Goal: Transaction & Acquisition: Download file/media

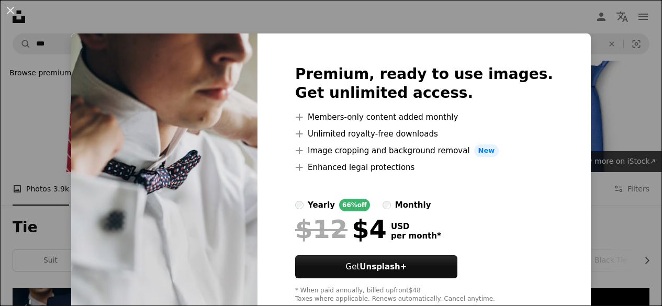
scroll to position [853, 0]
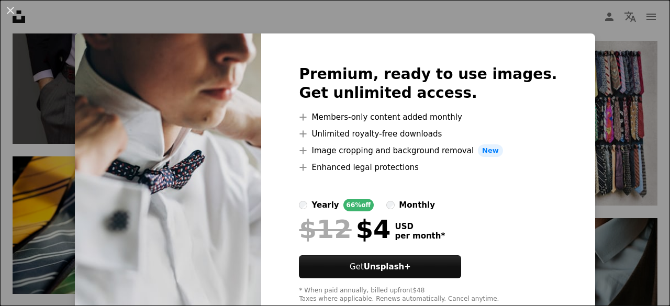
click at [646, 67] on div "An X shape Premium, ready to use images. Get unlimited access. A plus sign Memb…" at bounding box center [335, 153] width 670 height 306
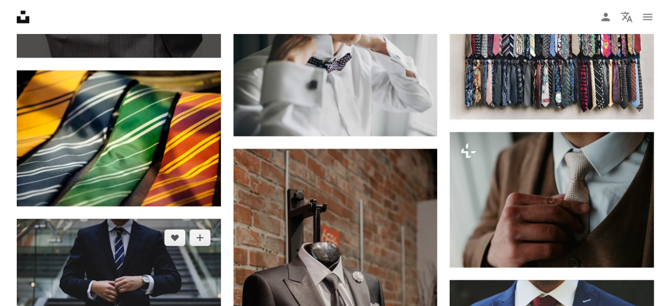
scroll to position [926, 0]
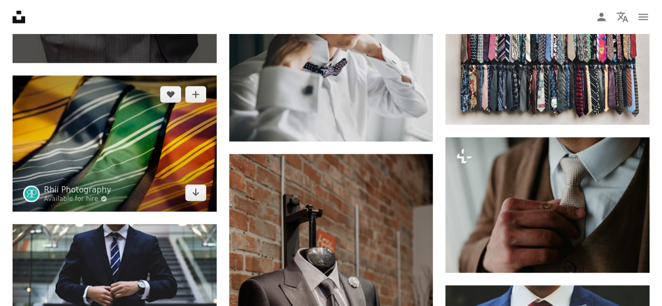
click at [178, 135] on img at bounding box center [115, 143] width 204 height 136
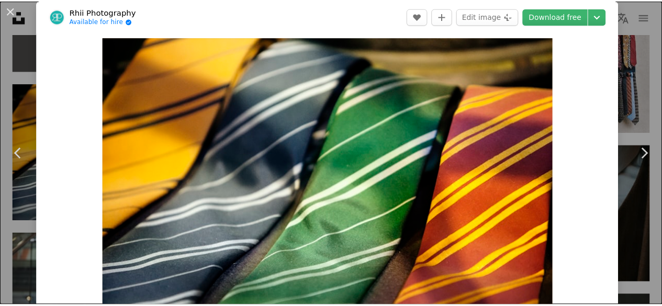
scroll to position [11, 0]
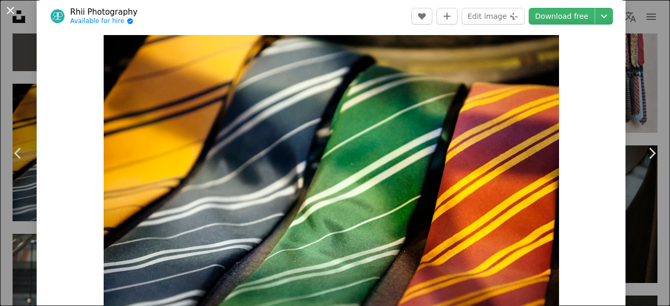
click at [15, 13] on button "An X shape" at bounding box center [10, 10] width 13 height 13
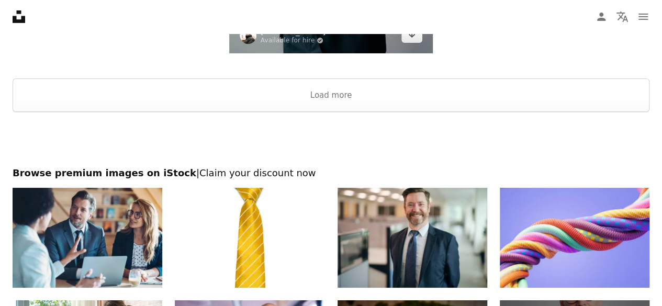
scroll to position [1798, 0]
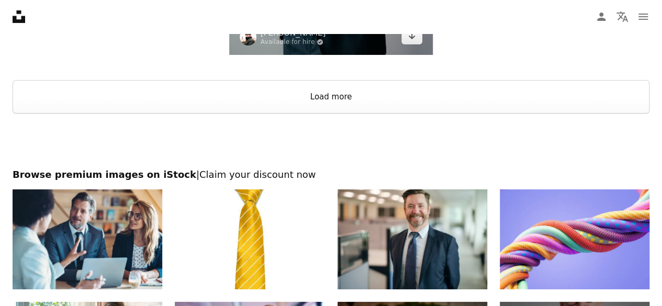
click at [296, 88] on button "Load more" at bounding box center [331, 96] width 637 height 33
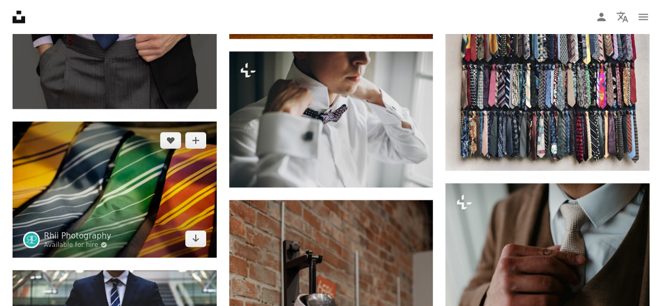
scroll to position [878, 0]
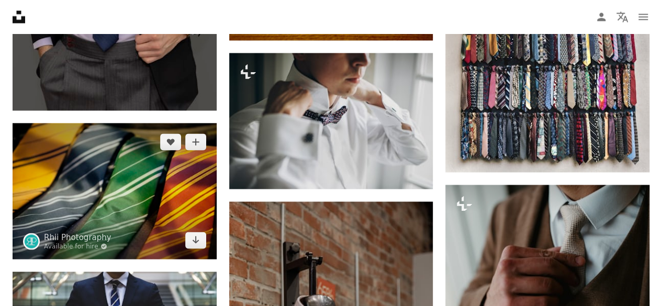
click at [155, 207] on img at bounding box center [115, 191] width 204 height 136
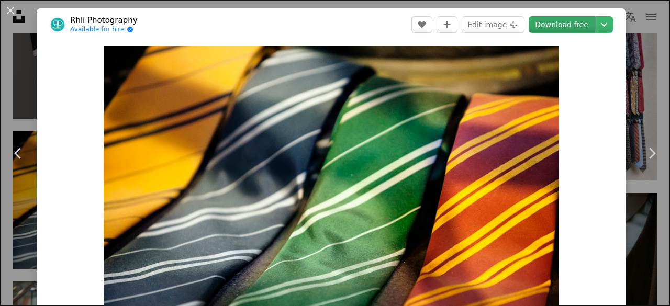
click at [537, 20] on link "Download free" at bounding box center [561, 24] width 66 height 17
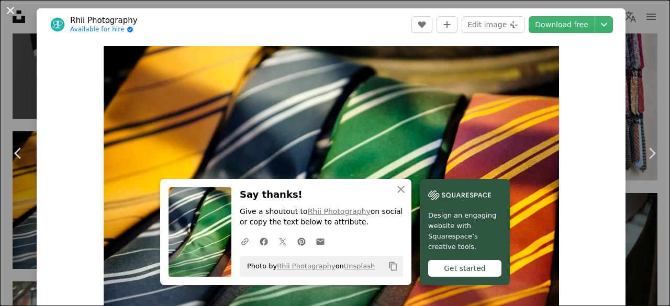
click at [10, 8] on button "An X shape" at bounding box center [10, 10] width 13 height 13
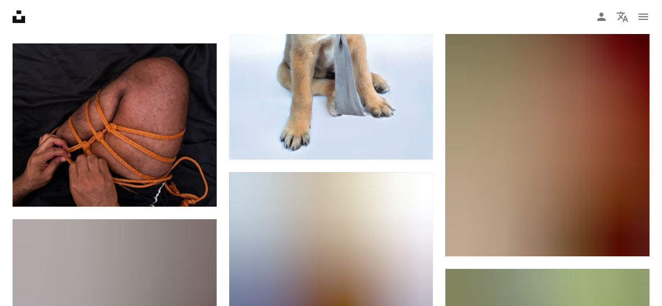
scroll to position [6189, 0]
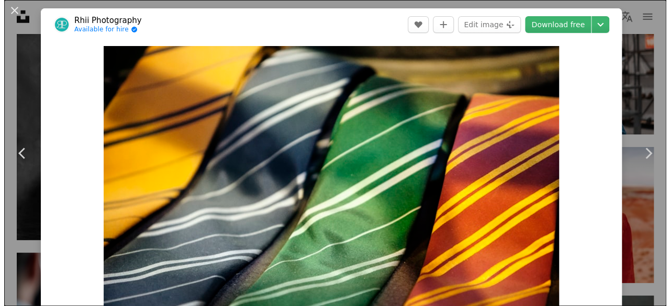
scroll to position [878, 0]
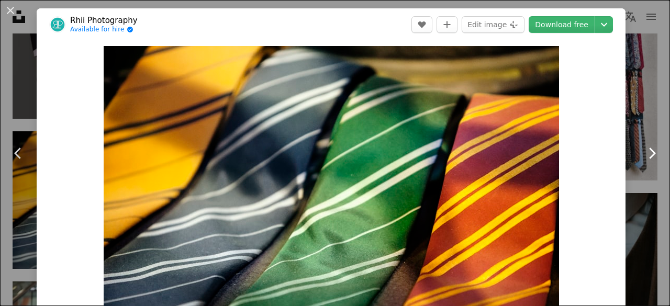
click at [633, 112] on link "Chevron right" at bounding box center [651, 153] width 37 height 100
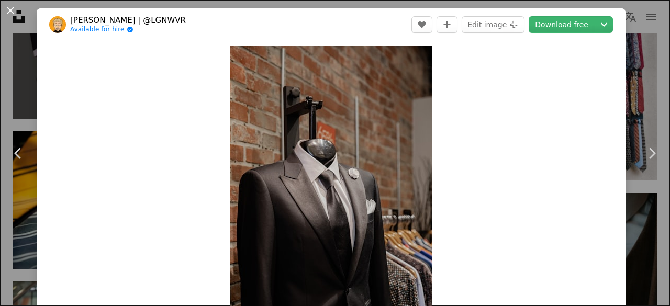
click at [16, 13] on button "An X shape" at bounding box center [10, 10] width 13 height 13
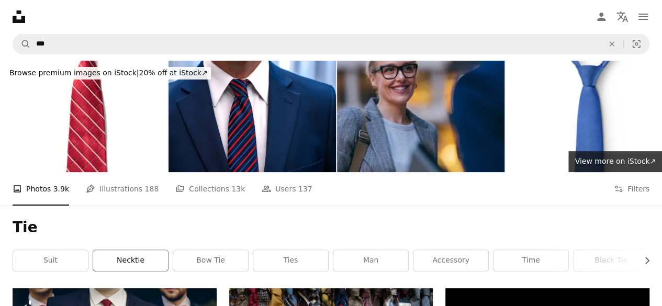
scroll to position [87, 0]
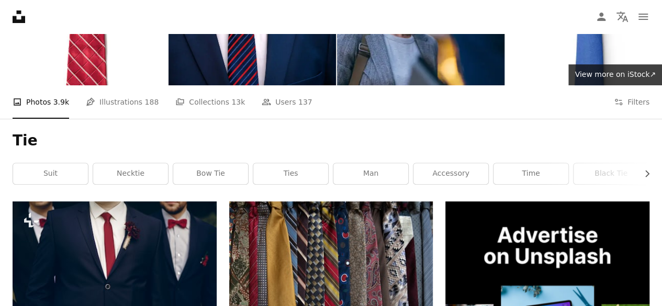
click at [275, 162] on div "Tie Chevron right suit necktie bow tie ties man accessory time black tie knot r…" at bounding box center [331, 160] width 662 height 83
click at [275, 166] on link "ties" at bounding box center [290, 173] width 75 height 21
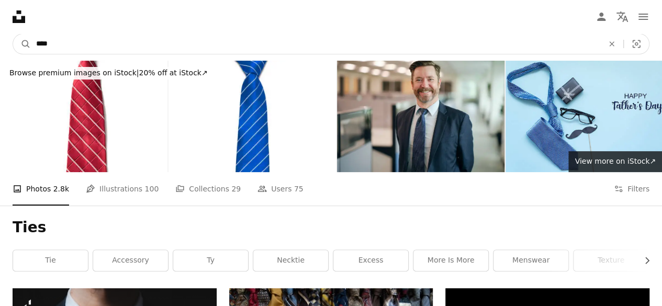
click at [225, 37] on input "****" at bounding box center [315, 44] width 569 height 20
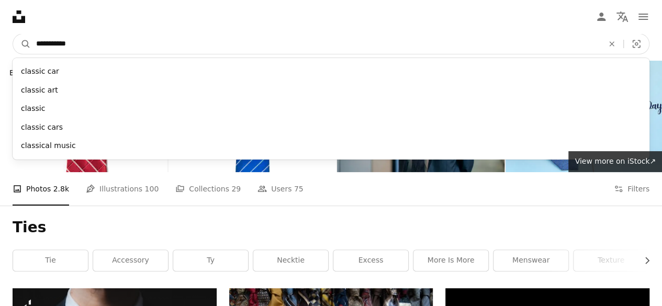
type input "**********"
click button "A magnifying glass" at bounding box center [22, 44] width 18 height 20
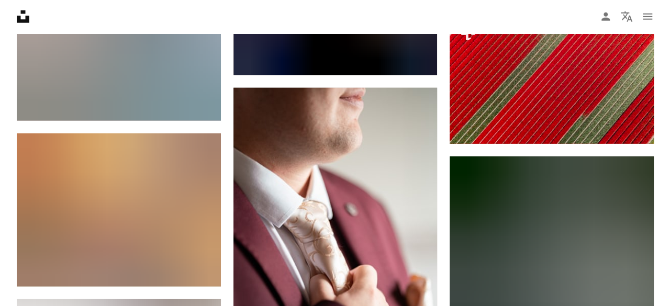
scroll to position [11178, 0]
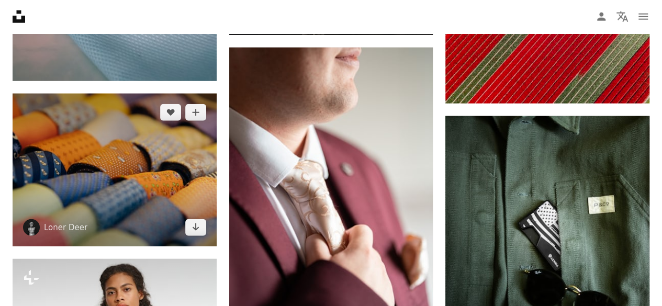
click at [81, 172] on img at bounding box center [115, 170] width 204 height 153
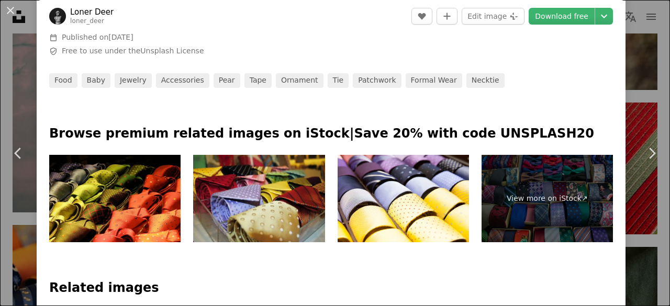
scroll to position [373, 0]
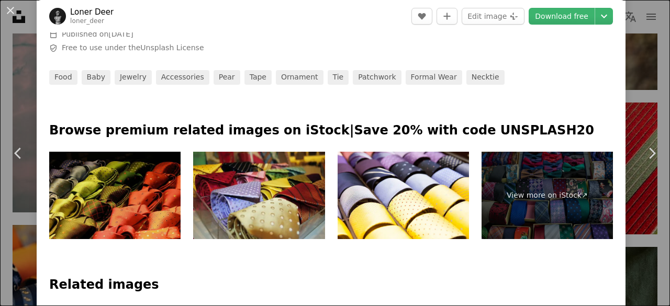
click at [119, 183] on img at bounding box center [114, 196] width 131 height 88
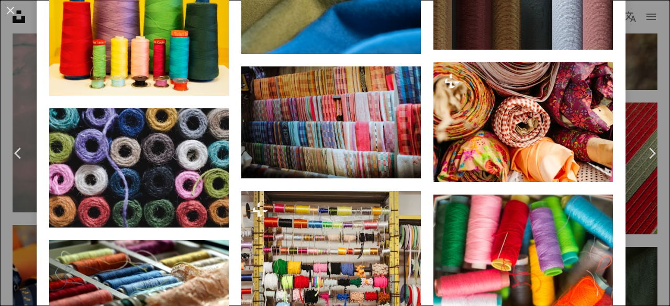
scroll to position [3354, 0]
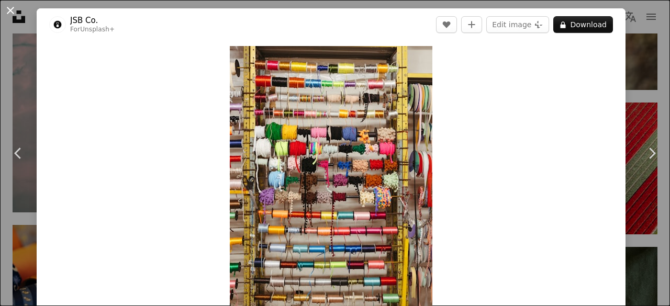
click at [12, 11] on button "An X shape" at bounding box center [10, 10] width 13 height 13
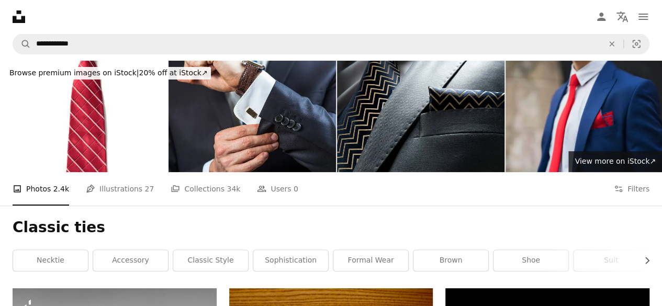
click at [218, 54] on nav "**********" at bounding box center [331, 43] width 662 height 33
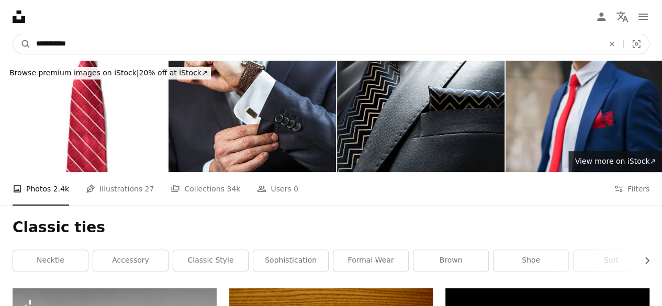
click at [131, 42] on input "**********" at bounding box center [315, 44] width 569 height 20
type input "*"
type input "***"
click at [13, 34] on button "A magnifying glass" at bounding box center [22, 44] width 18 height 20
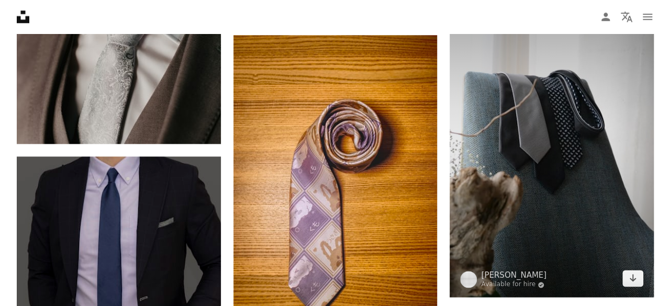
scroll to position [578, 0]
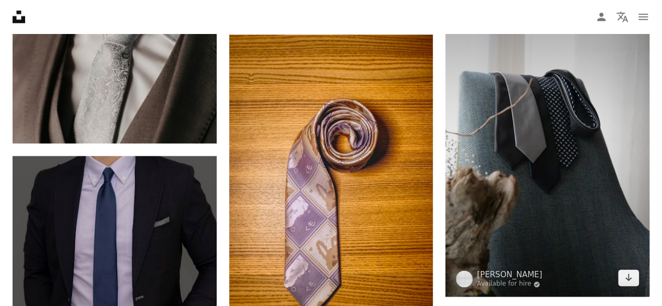
click at [477, 100] on img at bounding box center [547, 144] width 204 height 306
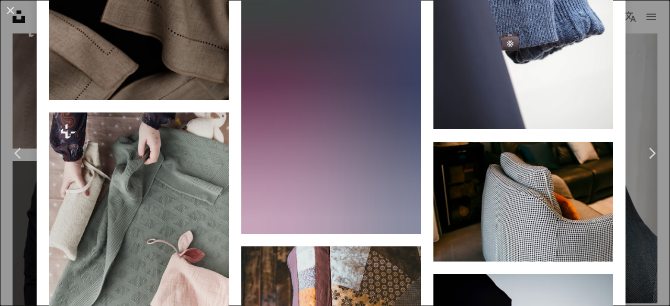
scroll to position [1561, 0]
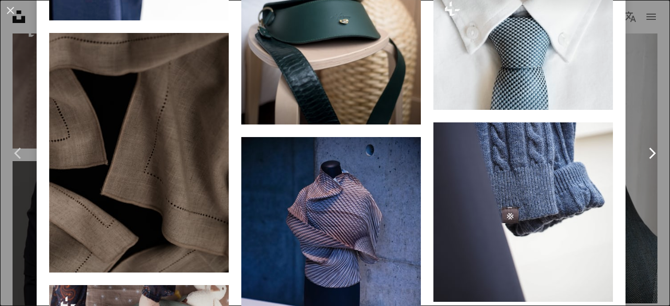
click at [635, 129] on link "Chevron right" at bounding box center [651, 153] width 37 height 100
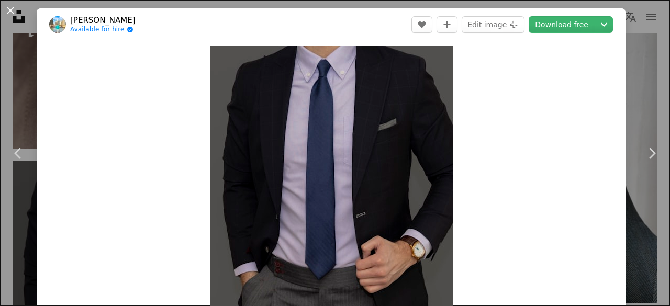
click at [12, 4] on button "An X shape" at bounding box center [10, 10] width 13 height 13
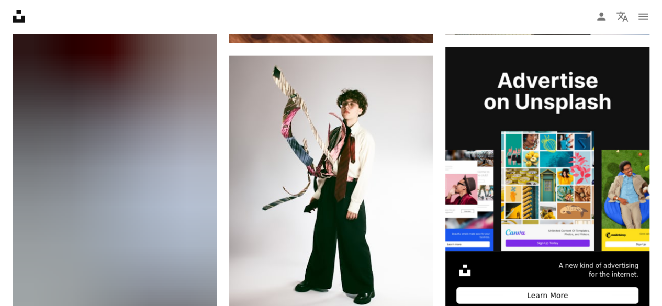
scroll to position [3399, 0]
